Goal: Navigation & Orientation: Go to known website

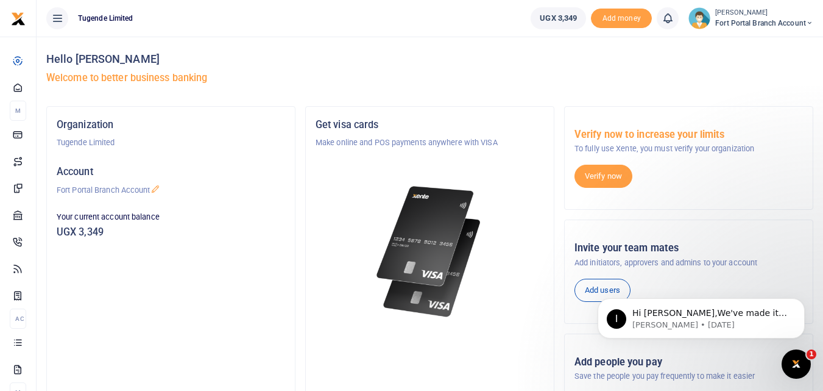
click at [325, 66] on div "Hello Robinah Ategeka Welcome to better business banking" at bounding box center [429, 71] width 767 height 69
